Goal: Ask a question

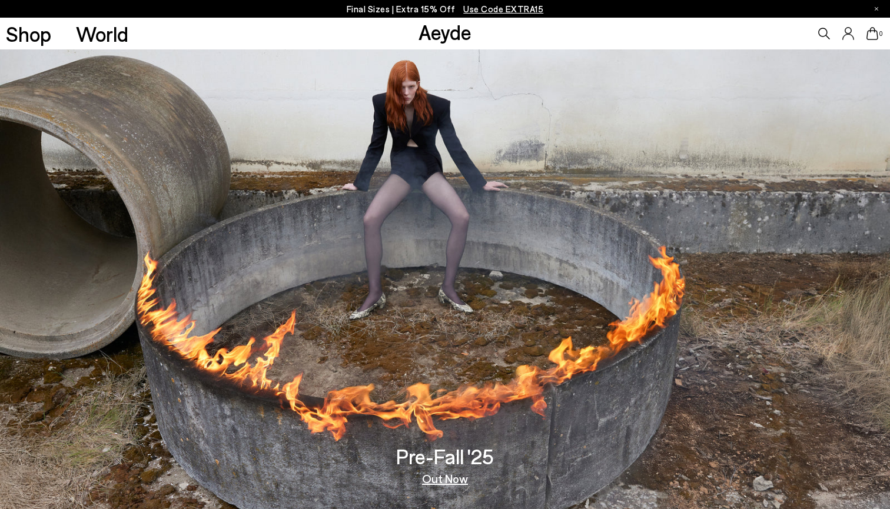
scroll to position [89, 0]
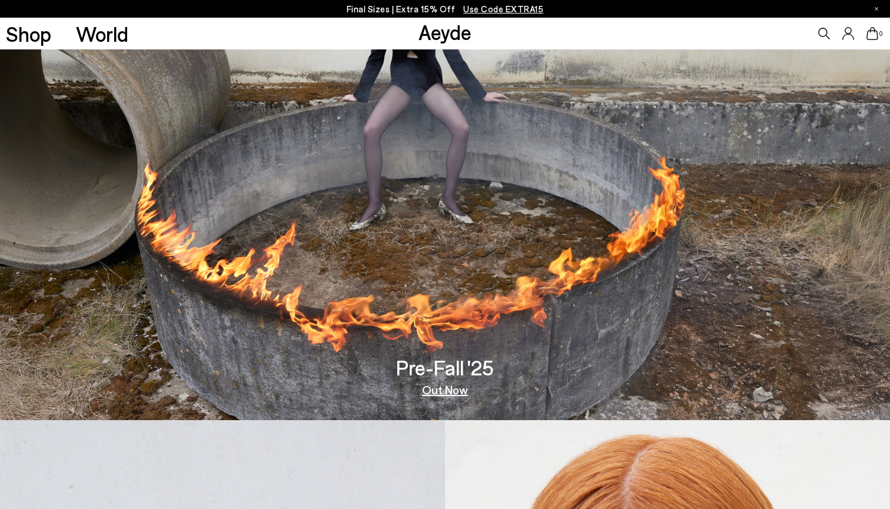
click at [874, 34] on icon at bounding box center [873, 33] width 12 height 13
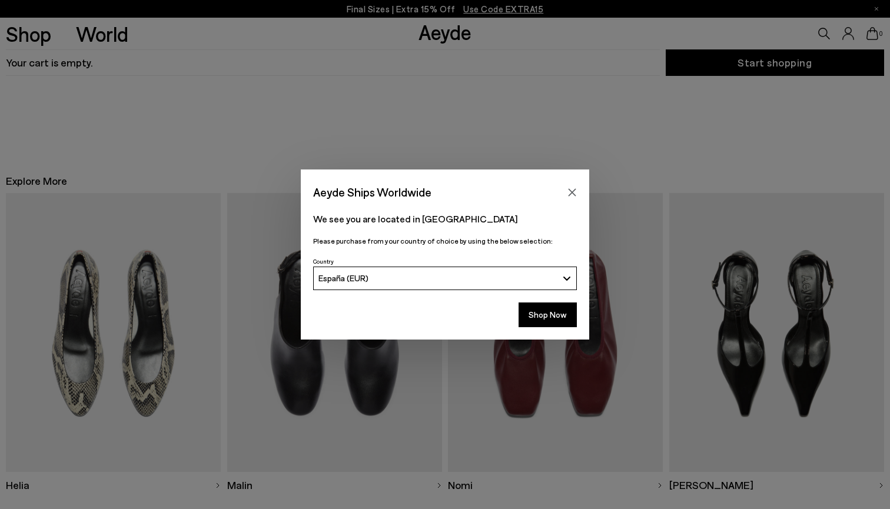
click at [878, 11] on div "Aeyde Ships Worldwide We see you are located in España Please purchase from you…" at bounding box center [445, 254] width 890 height 509
click at [877, 11] on div "Aeyde Ships Worldwide We see you are located in España Please purchase from you…" at bounding box center [445, 254] width 890 height 509
click at [568, 194] on icon "Close" at bounding box center [572, 192] width 9 height 9
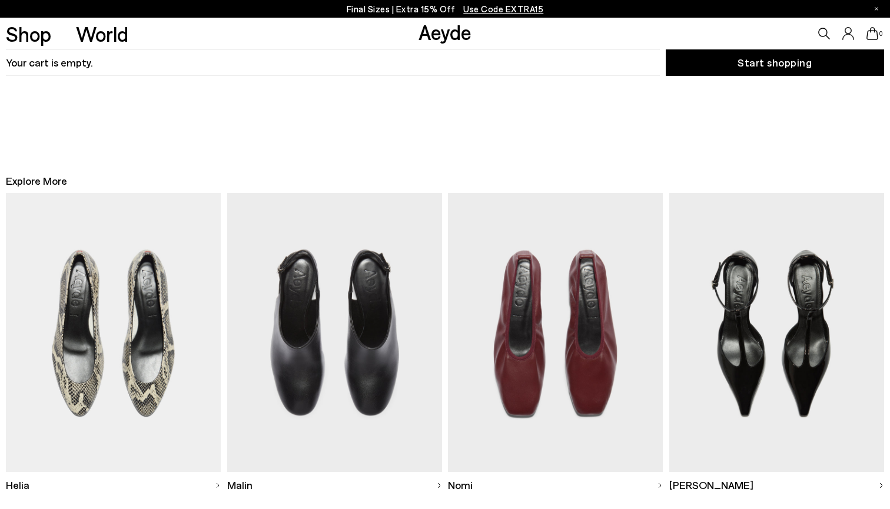
click at [848, 29] on icon at bounding box center [849, 33] width 12 height 13
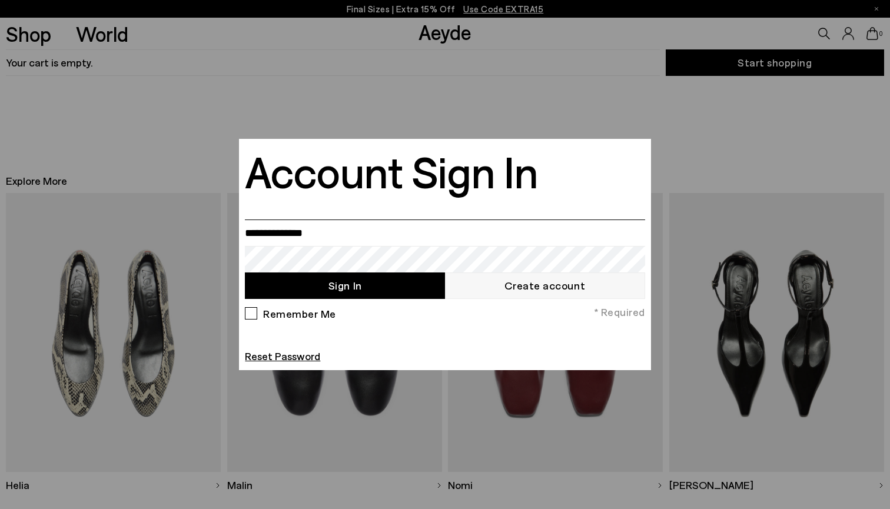
type input "**********"
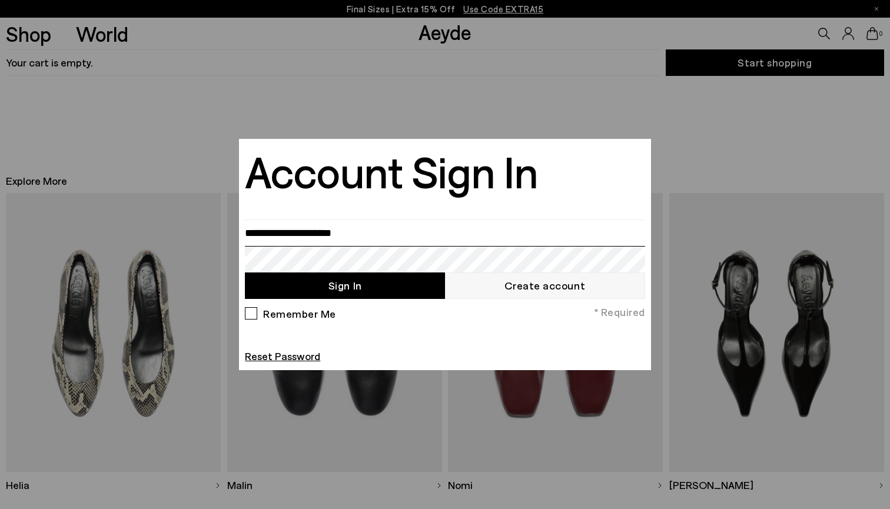
click at [345, 286] on button "Sign In" at bounding box center [345, 286] width 200 height 26
click at [366, 288] on button "Sign In" at bounding box center [345, 286] width 200 height 26
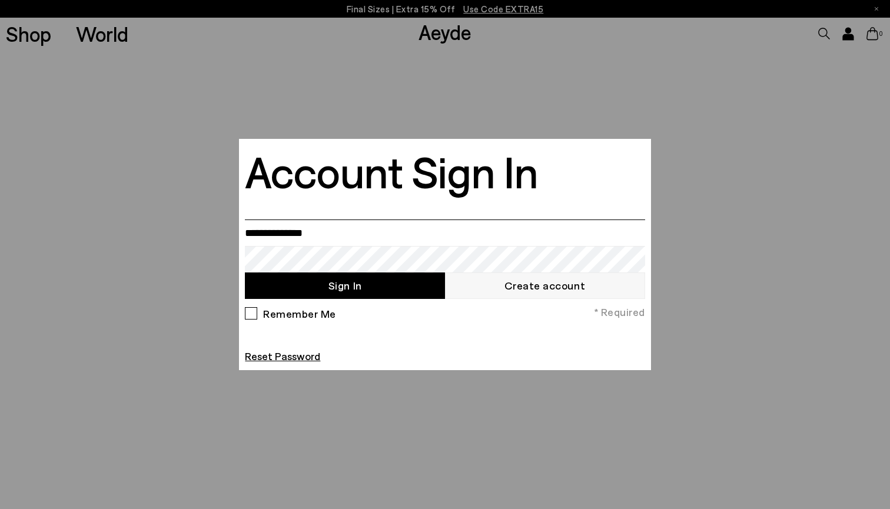
type input "**********"
click at [360, 285] on button "Sign In" at bounding box center [345, 286] width 200 height 26
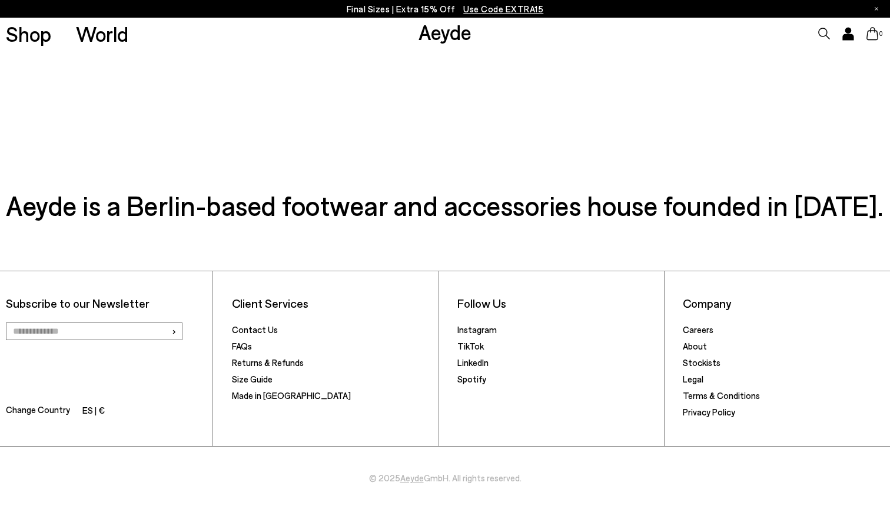
scroll to position [412, 0]
click at [262, 331] on link "Contact Us" at bounding box center [255, 329] width 46 height 11
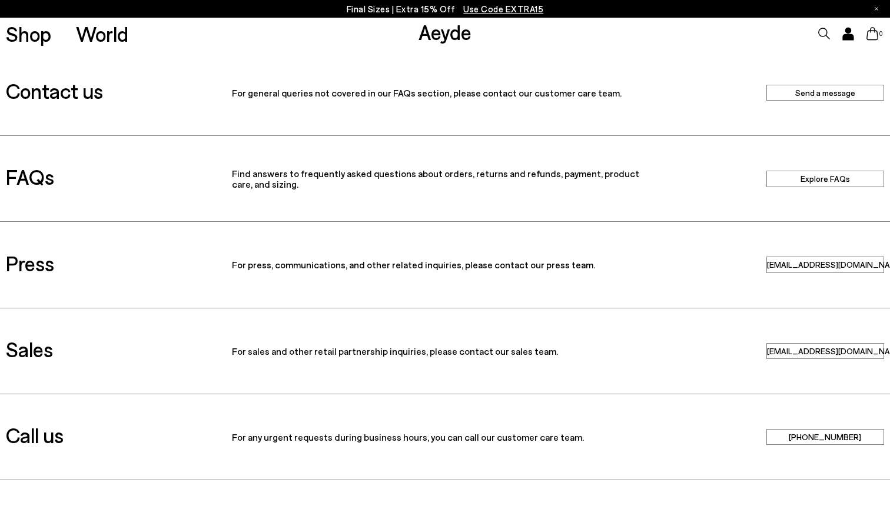
click at [829, 91] on link "Send a message" at bounding box center [826, 93] width 118 height 16
